Goal: Transaction & Acquisition: Purchase product/service

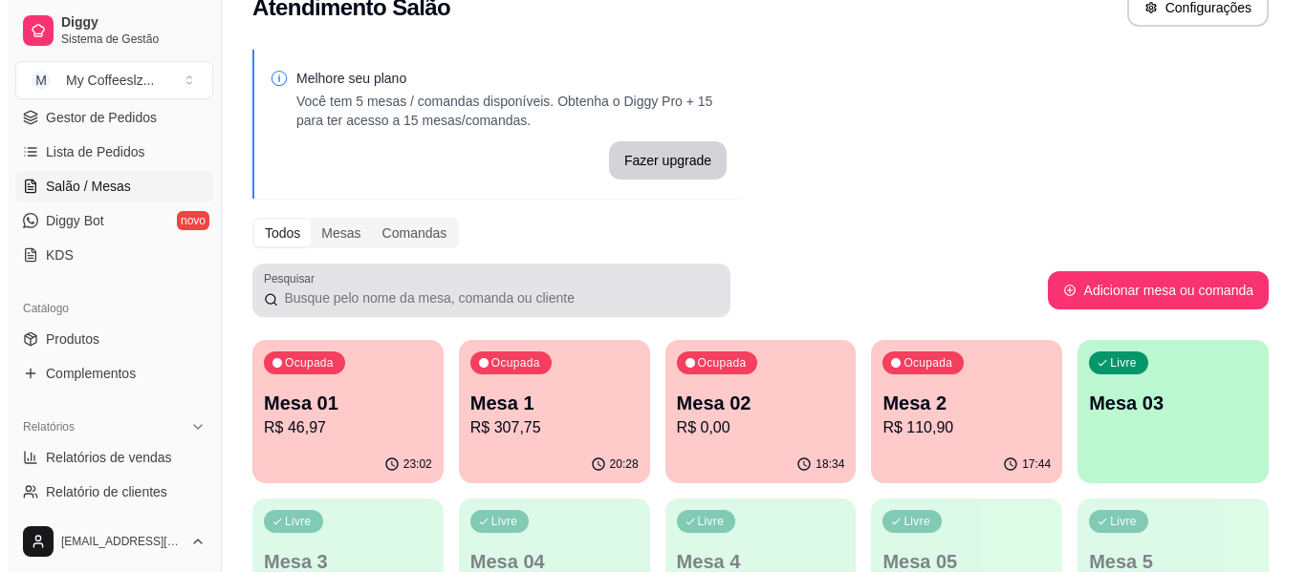
scroll to position [96, 0]
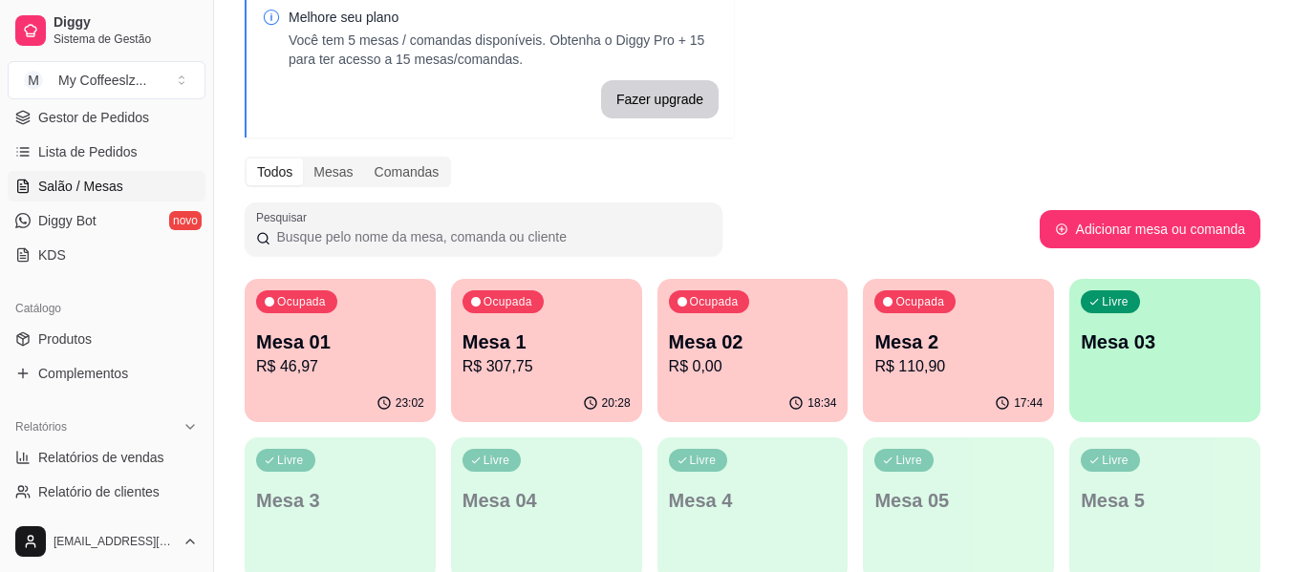
click at [518, 339] on p "Mesa 1" at bounding box center [547, 342] width 168 height 27
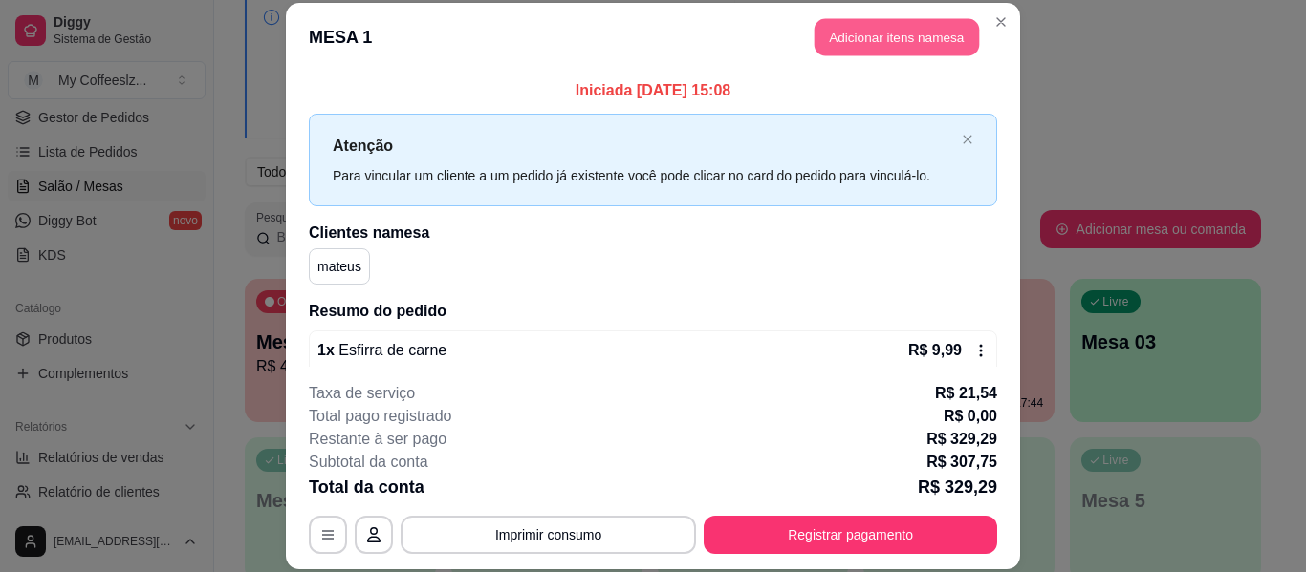
click at [819, 43] on button "Adicionar itens na mesa" at bounding box center [896, 37] width 164 height 37
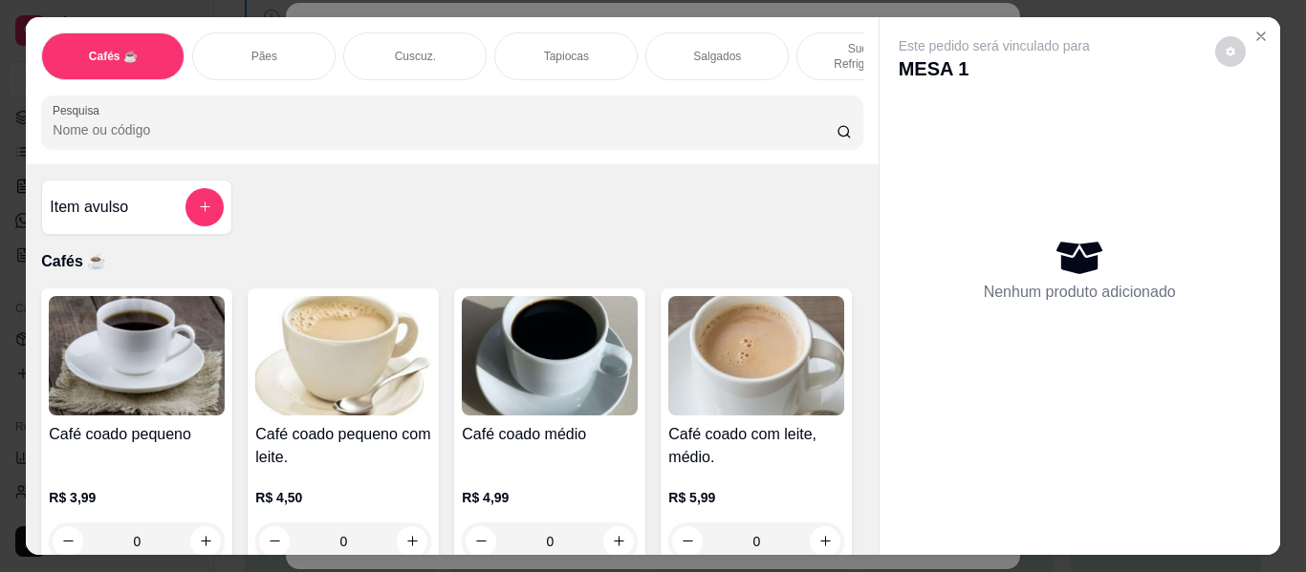
click at [809, 32] on div "Sucos e Refrigerantes" at bounding box center [867, 56] width 143 height 48
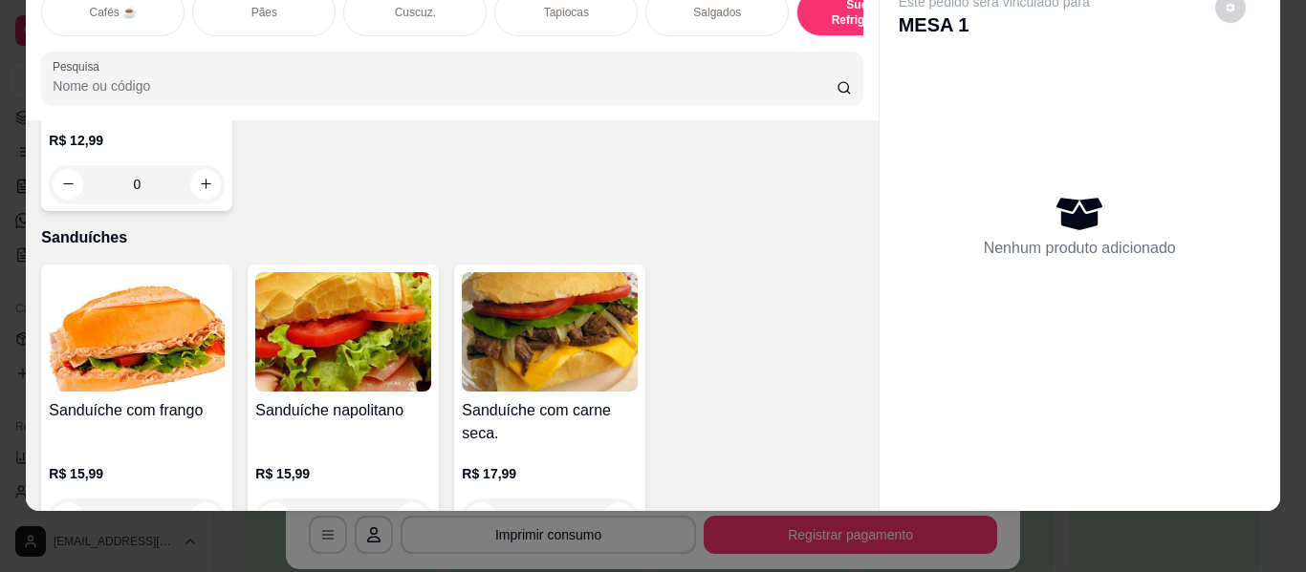
scroll to position [9082, 0]
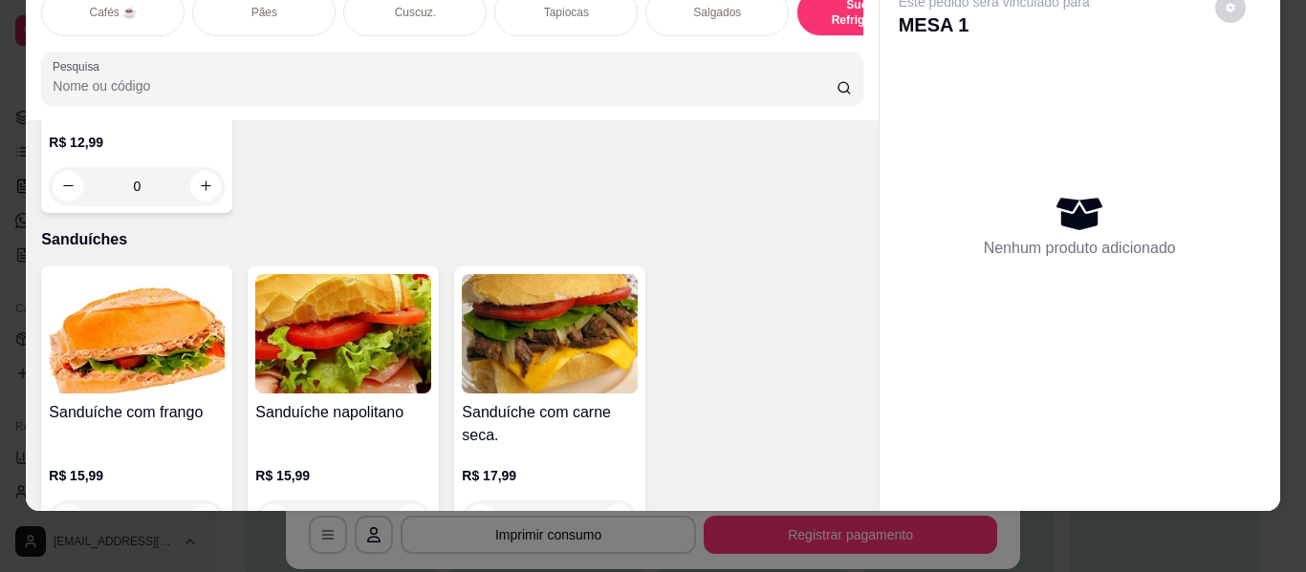
type input "1"
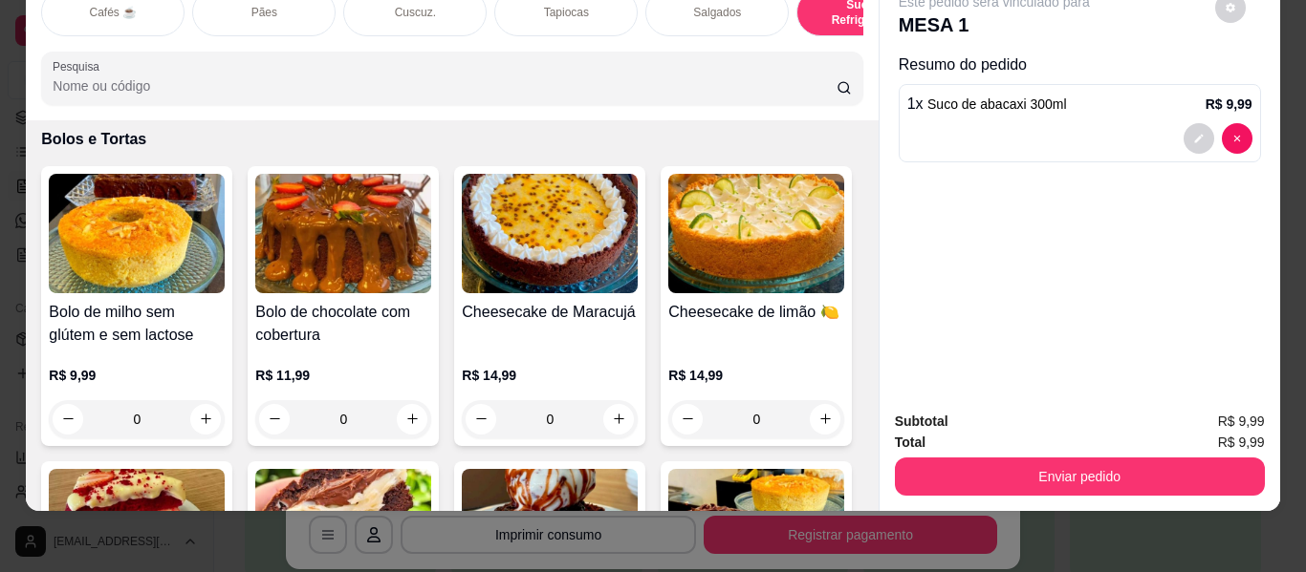
scroll to position [8222, 0]
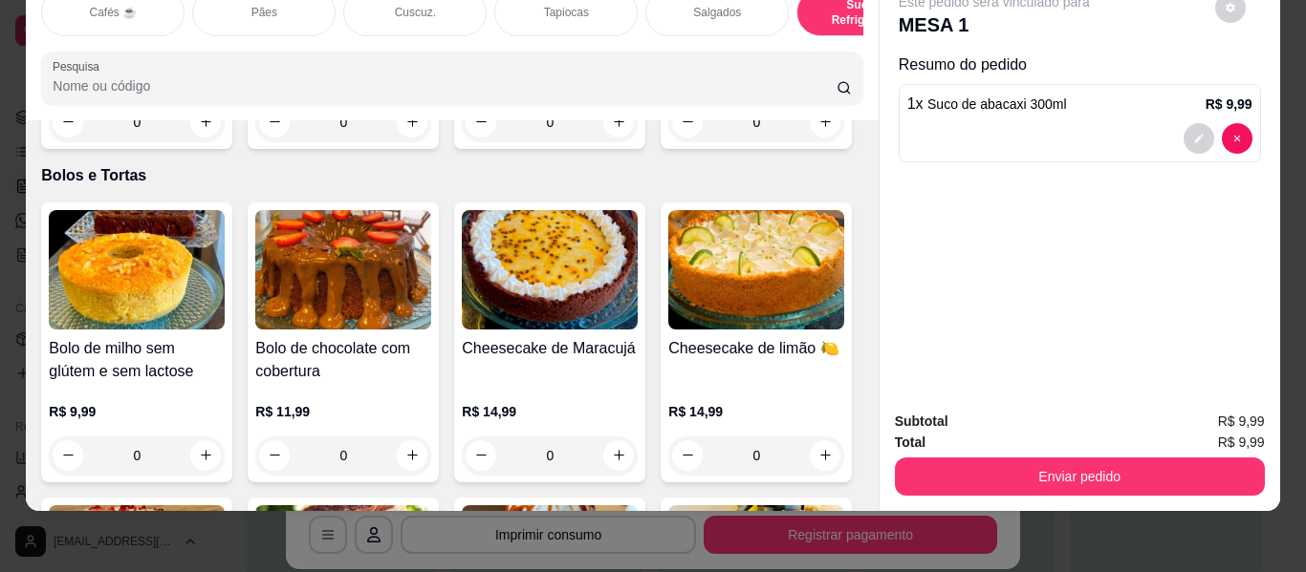
type input "1"
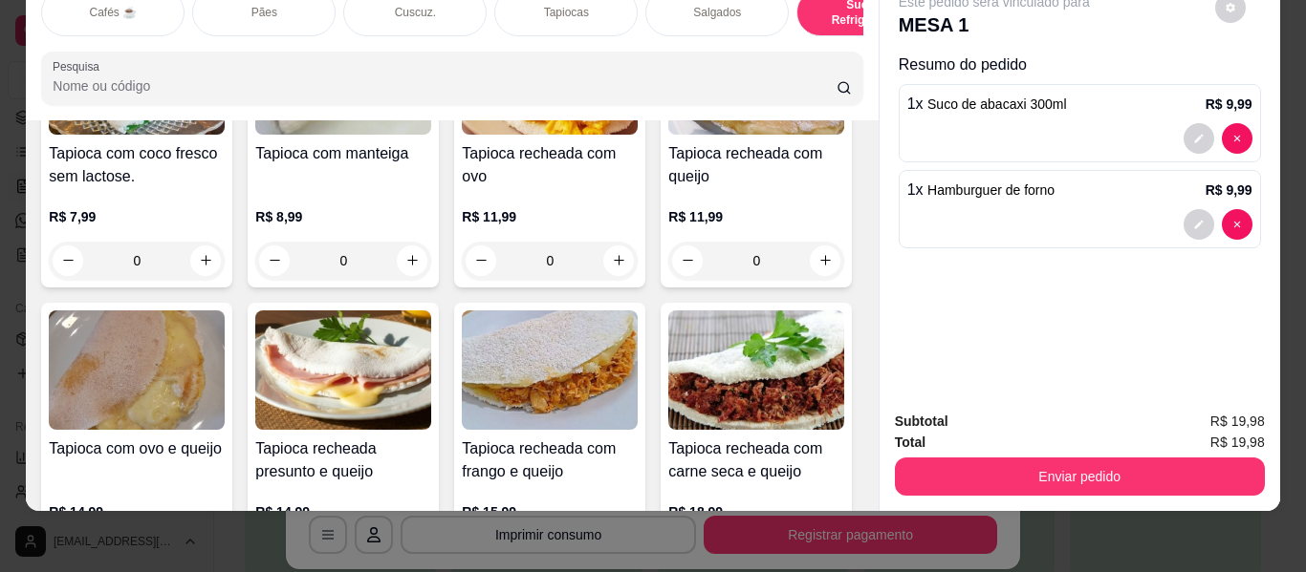
scroll to position [0, 0]
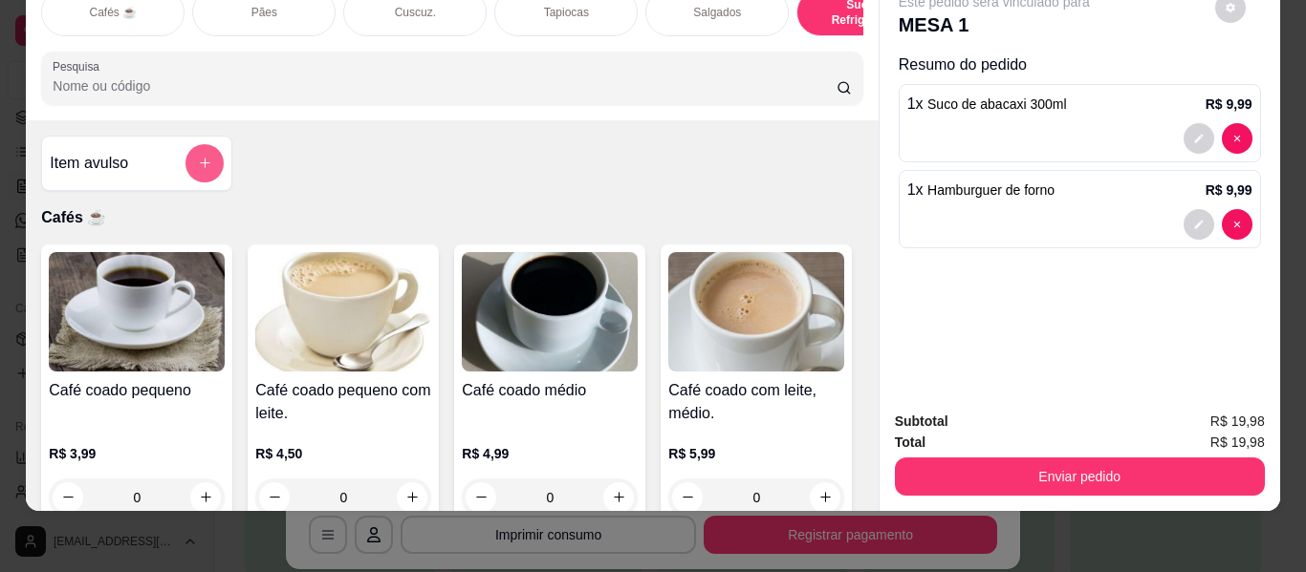
click at [203, 162] on icon "add-separate-item" at bounding box center [205, 163] width 14 height 14
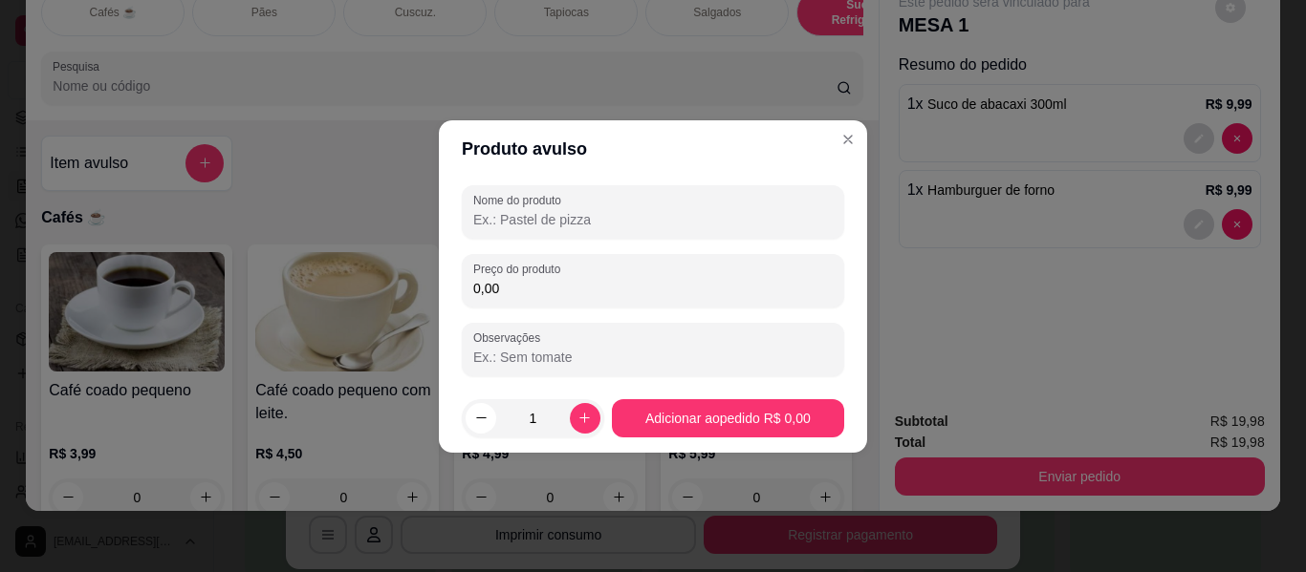
click at [685, 216] on input "Nome do produto" at bounding box center [652, 219] width 359 height 19
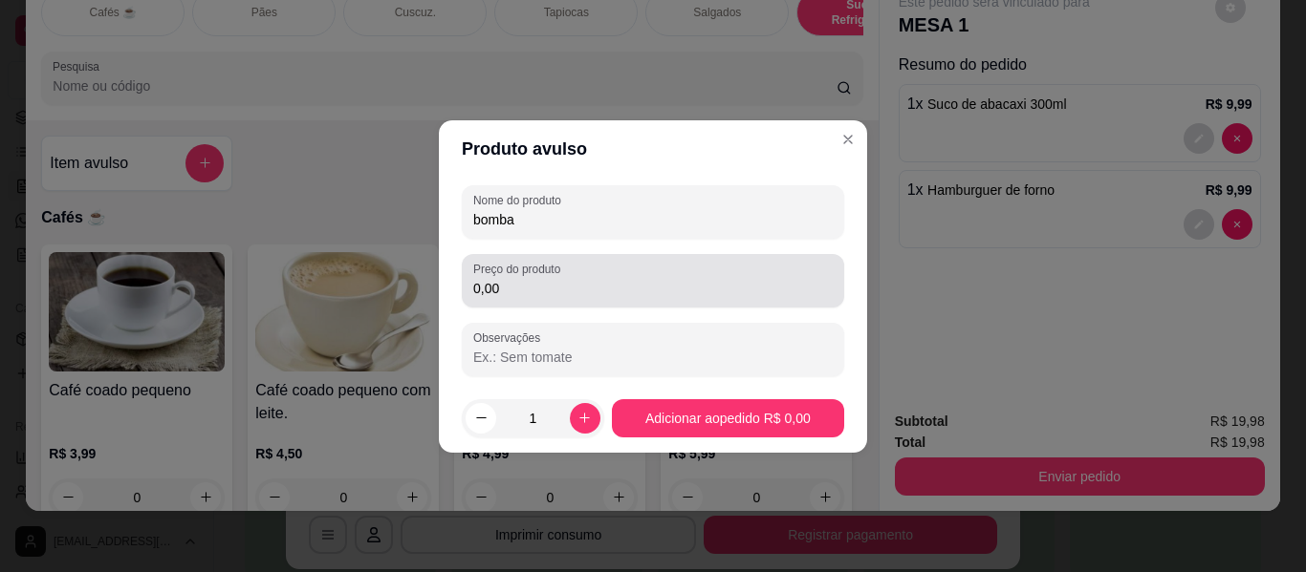
type input "bomba"
click at [654, 275] on div "0,00" at bounding box center [652, 281] width 359 height 38
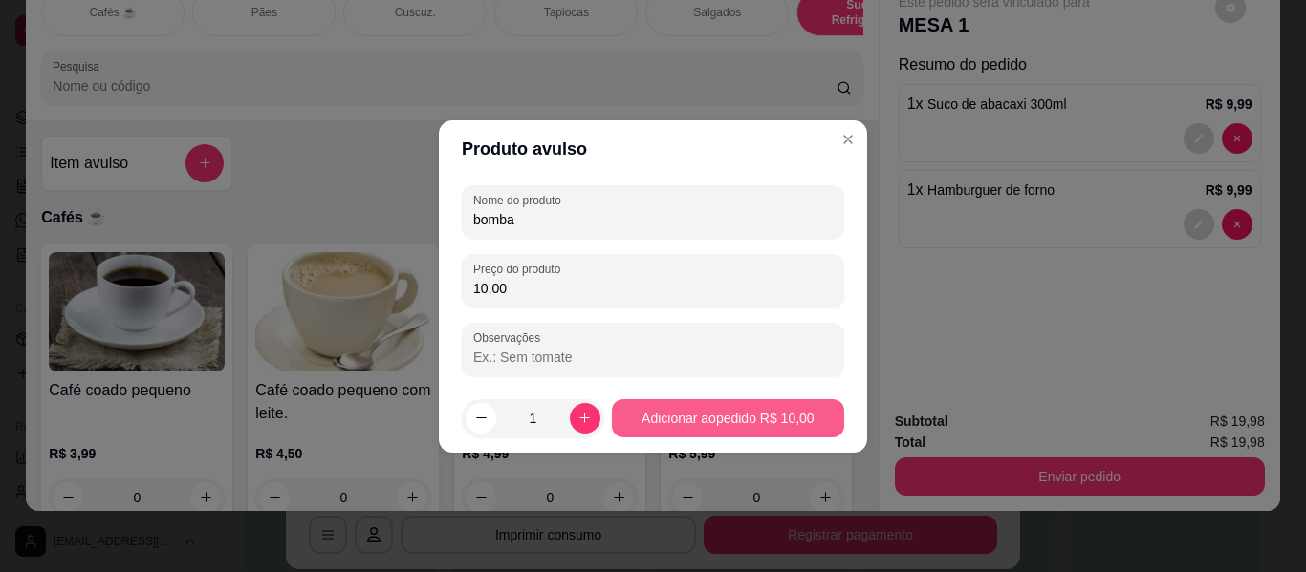
type input "10,00"
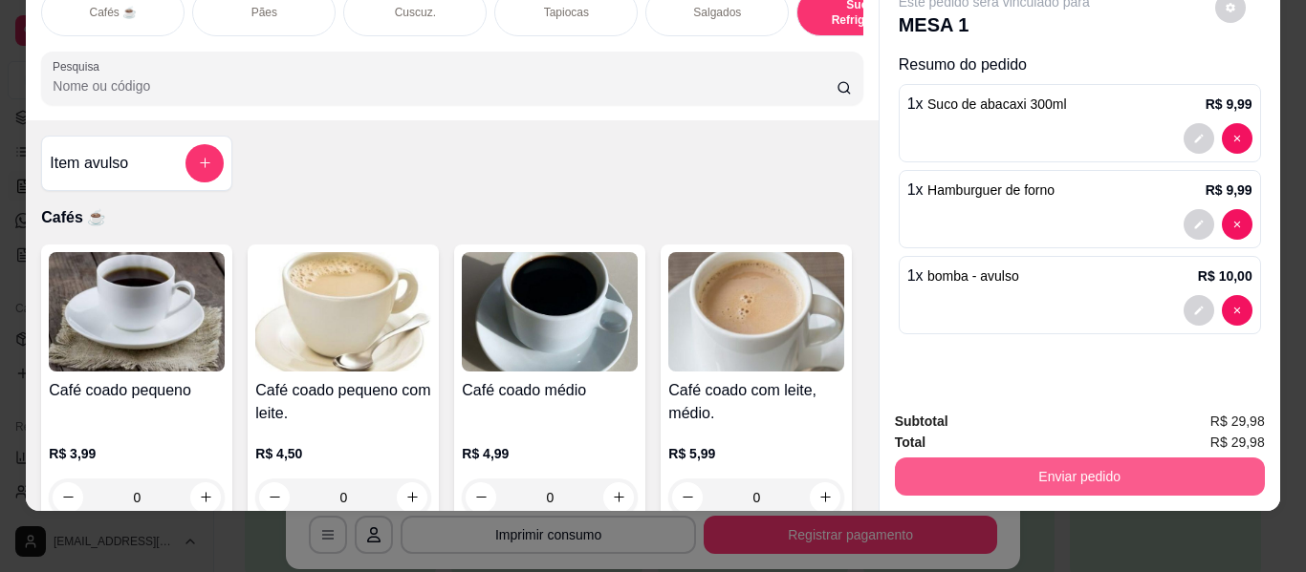
click at [1089, 465] on button "Enviar pedido" at bounding box center [1080, 477] width 370 height 38
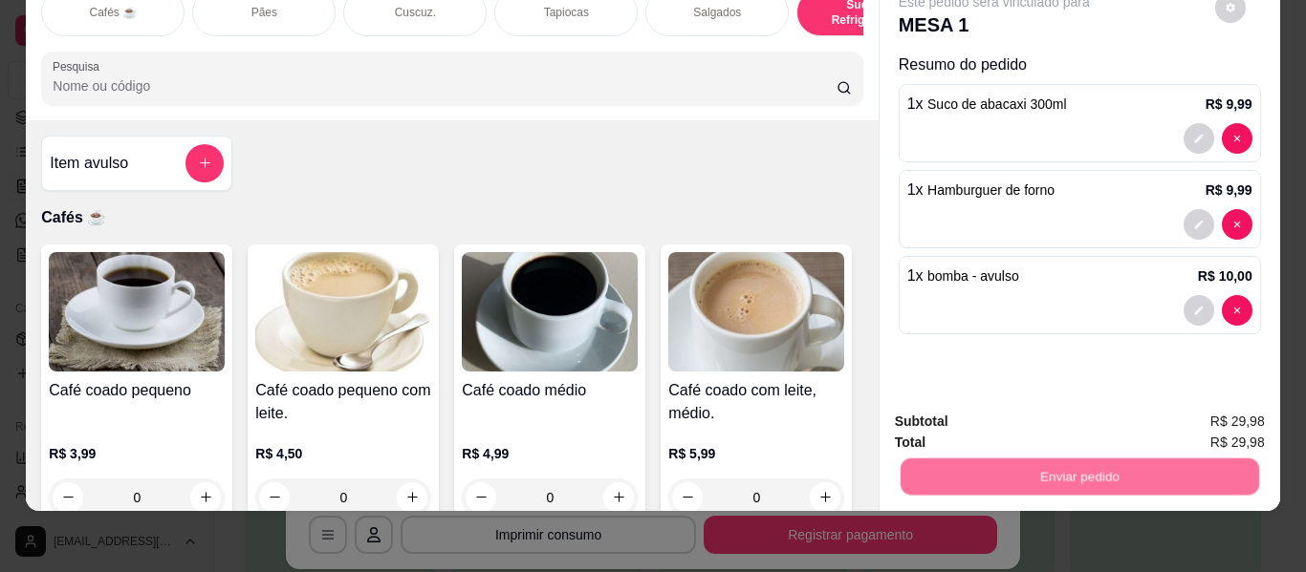
click at [1055, 414] on button "Não registrar e enviar pedido" at bounding box center [1015, 415] width 193 height 35
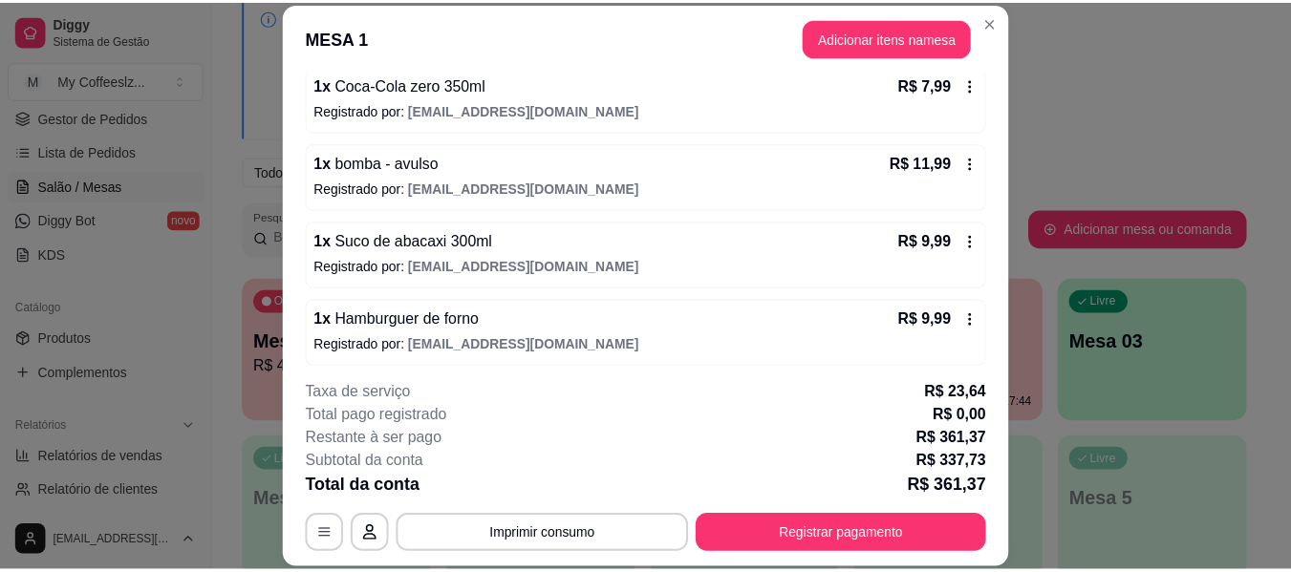
scroll to position [1997, 0]
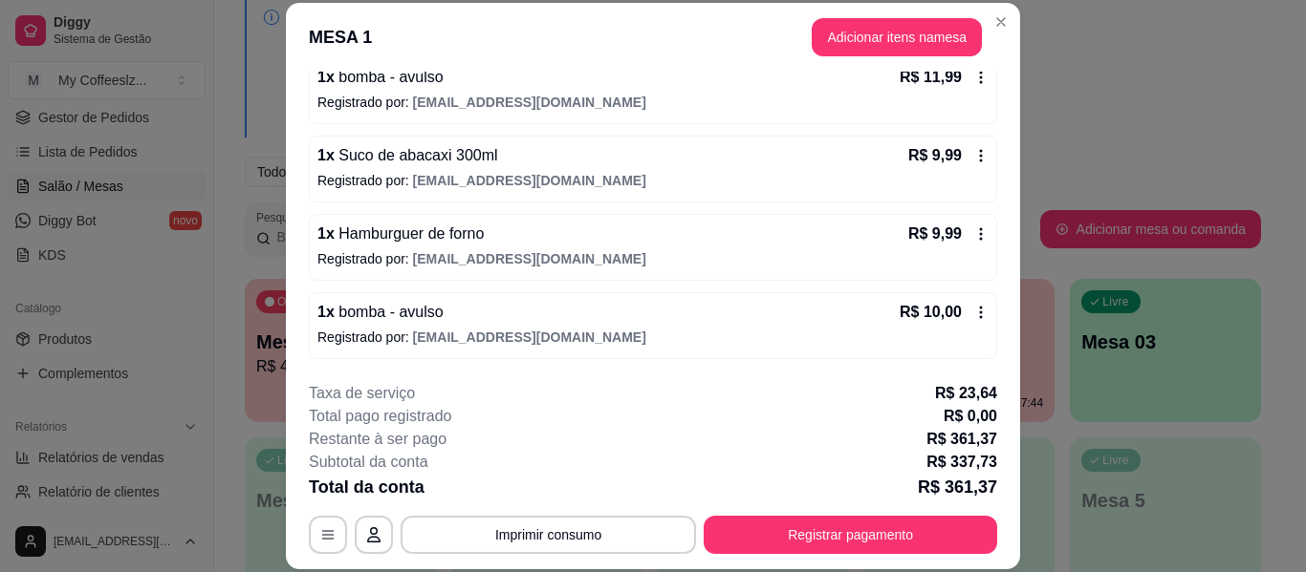
click at [1030, 38] on div "Melhore seu plano Você tem 5 mesas / comandas disponíveis. Obtenha o Diggy Pro …" at bounding box center [752, 449] width 1077 height 944
